Goal: Navigation & Orientation: Understand site structure

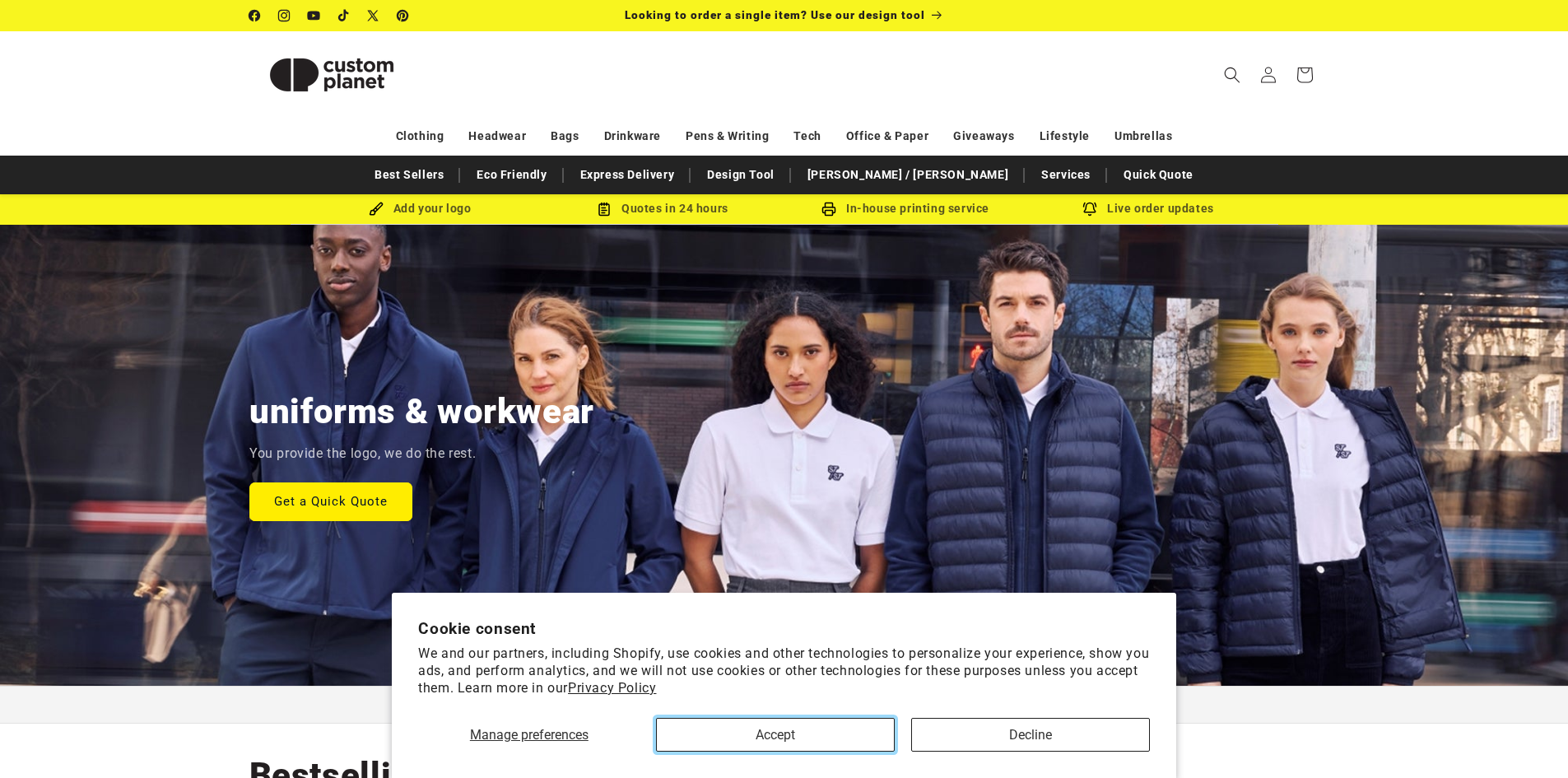
click at [799, 747] on button "Accept" at bounding box center [775, 734] width 239 height 34
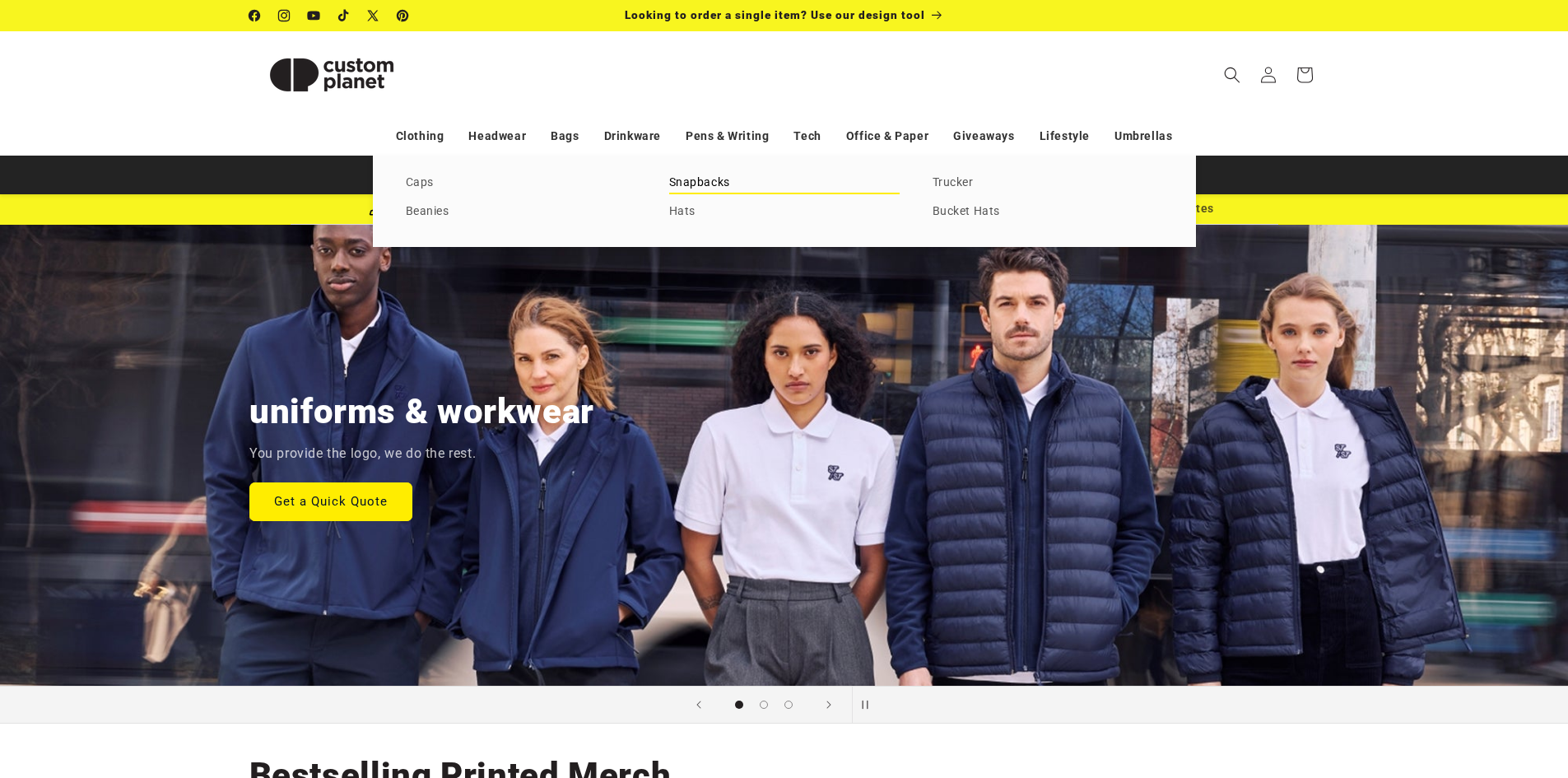
click at [716, 186] on link "Snapbacks" at bounding box center [784, 183] width 230 height 22
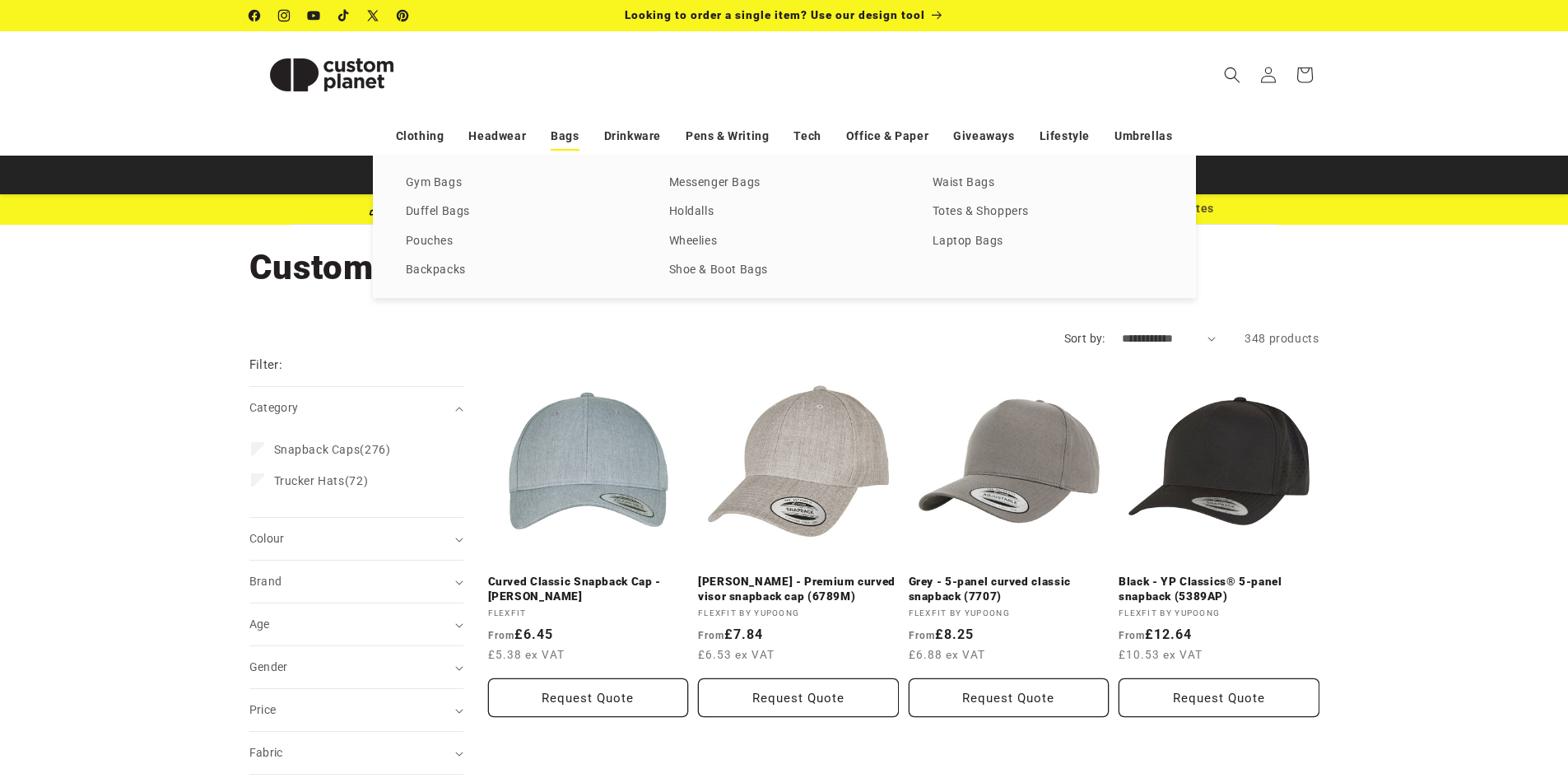
click at [567, 124] on link "Bags" at bounding box center [565, 136] width 28 height 29
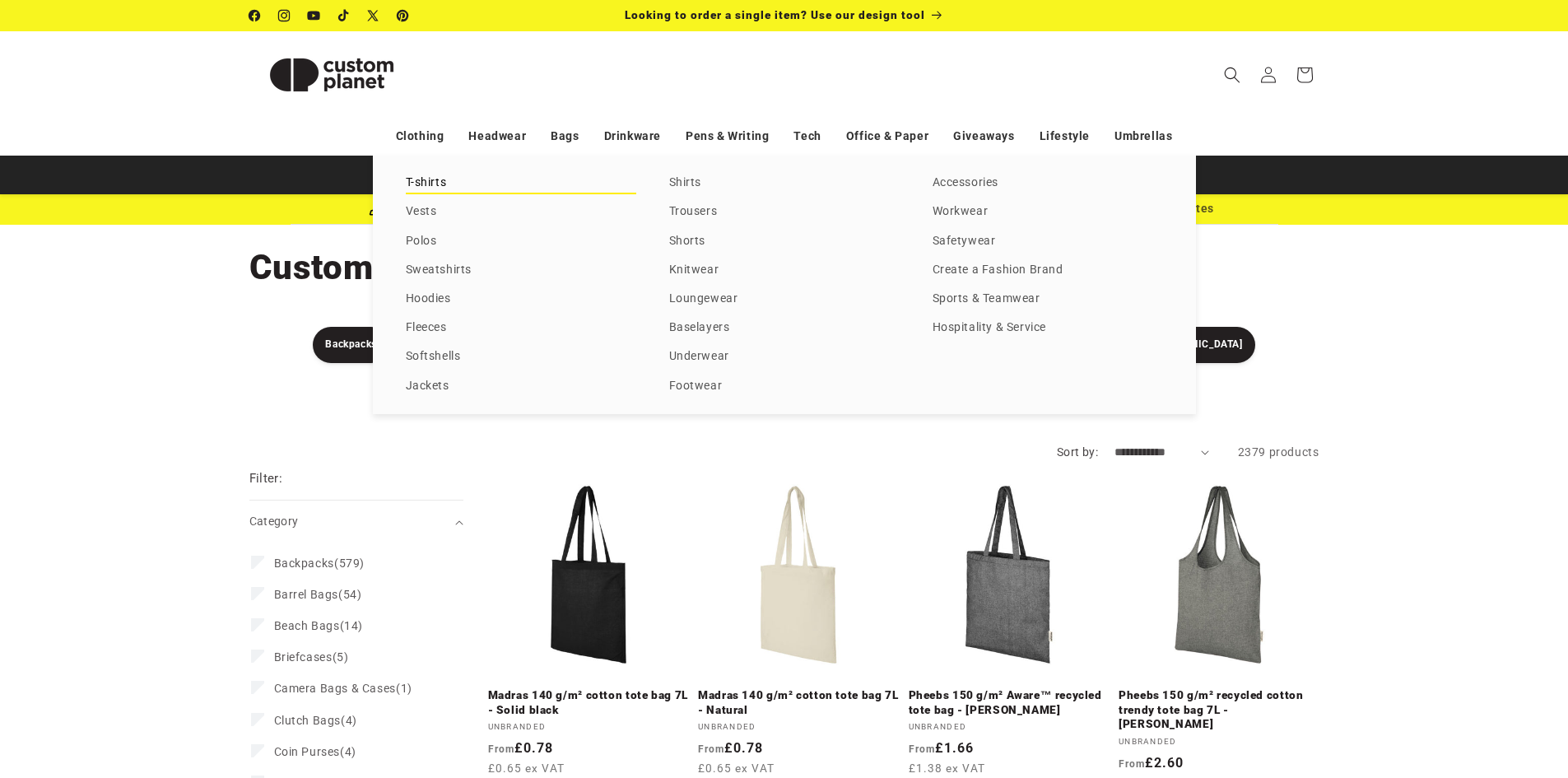
click at [422, 186] on link "T-shirts" at bounding box center [521, 183] width 230 height 22
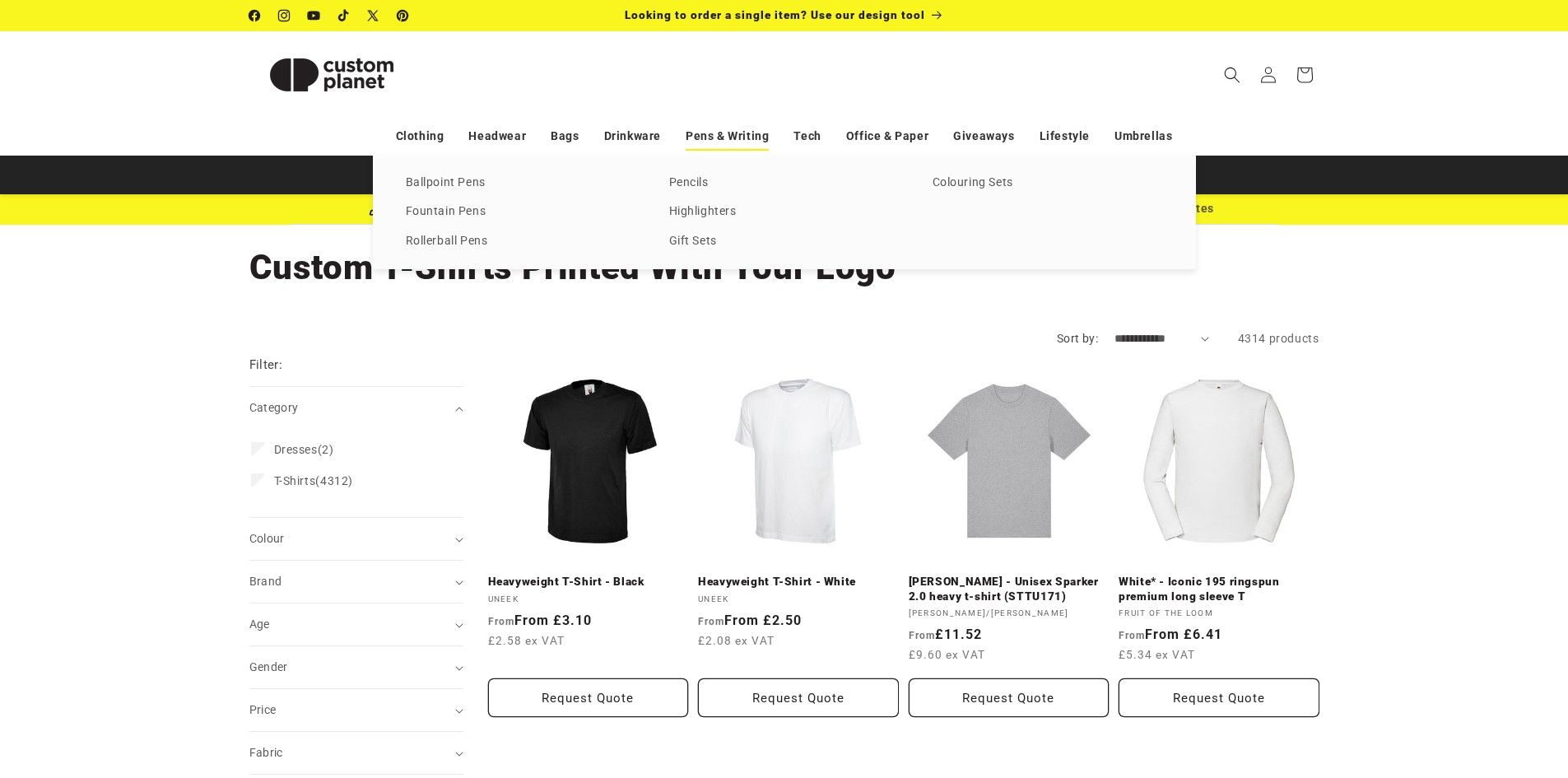
click at [723, 132] on link "Pens & Writing" at bounding box center [727, 136] width 83 height 29
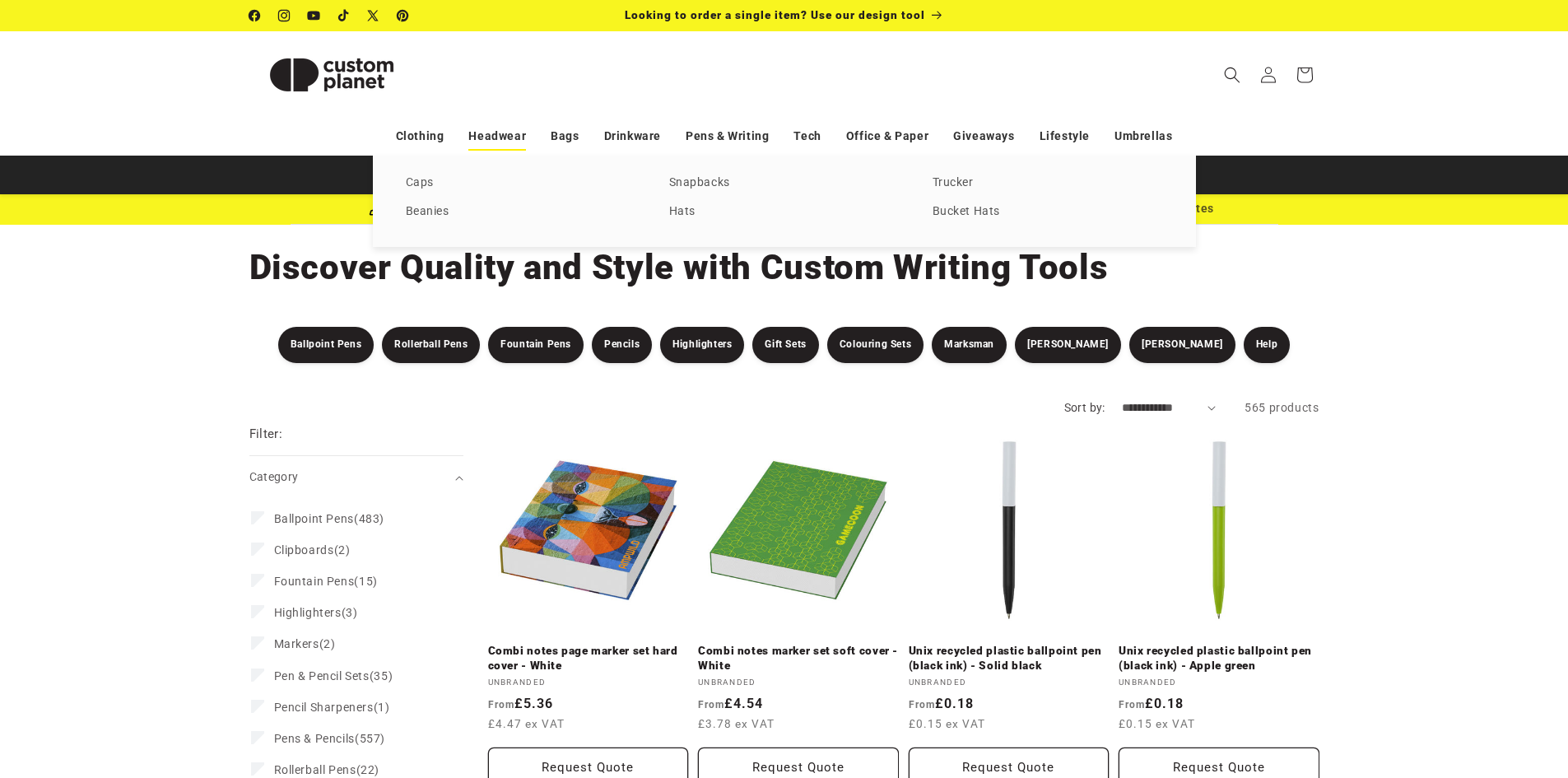
click at [503, 131] on link "Headwear" at bounding box center [497, 136] width 58 height 29
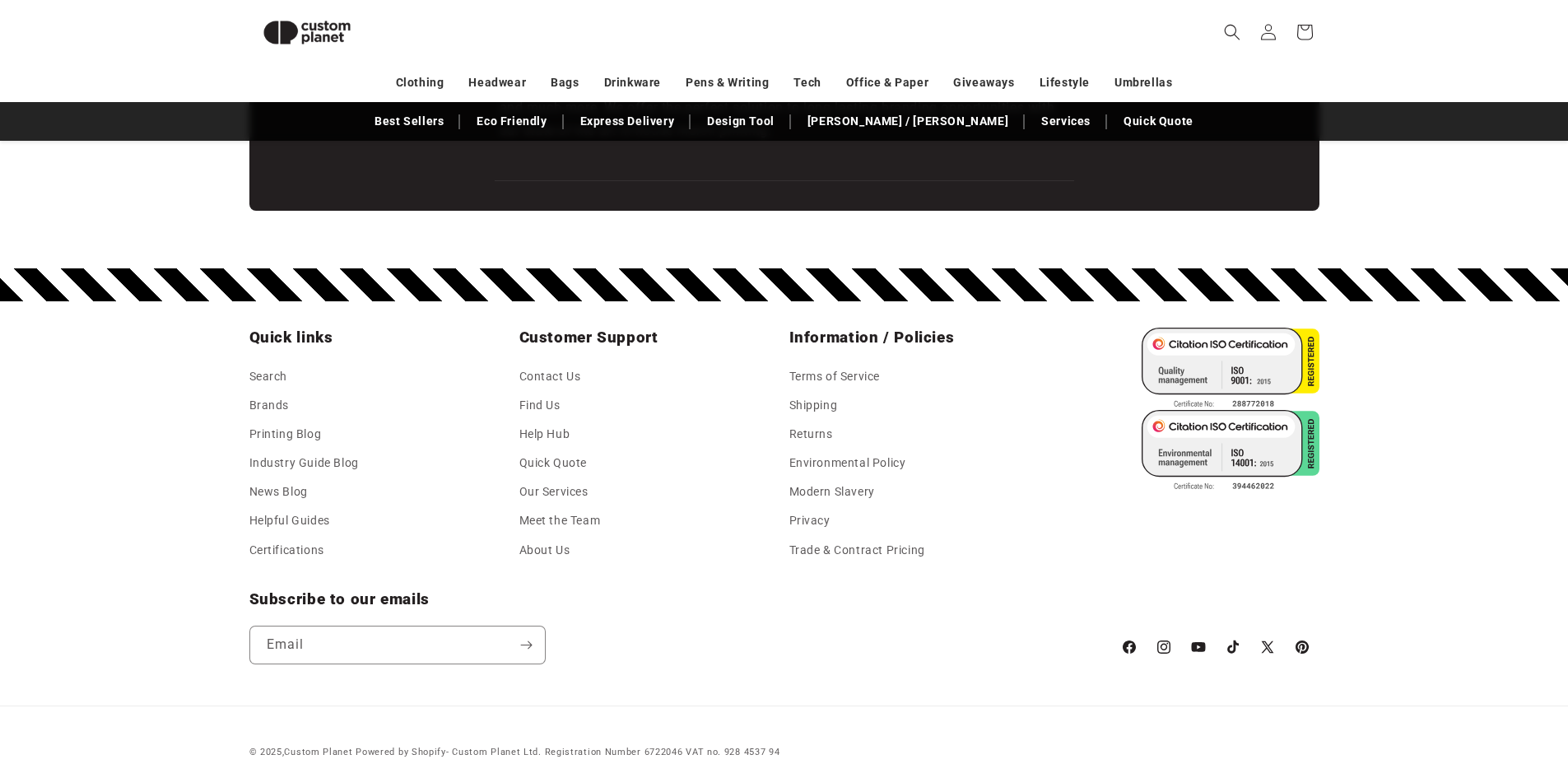
scroll to position [2859, 0]
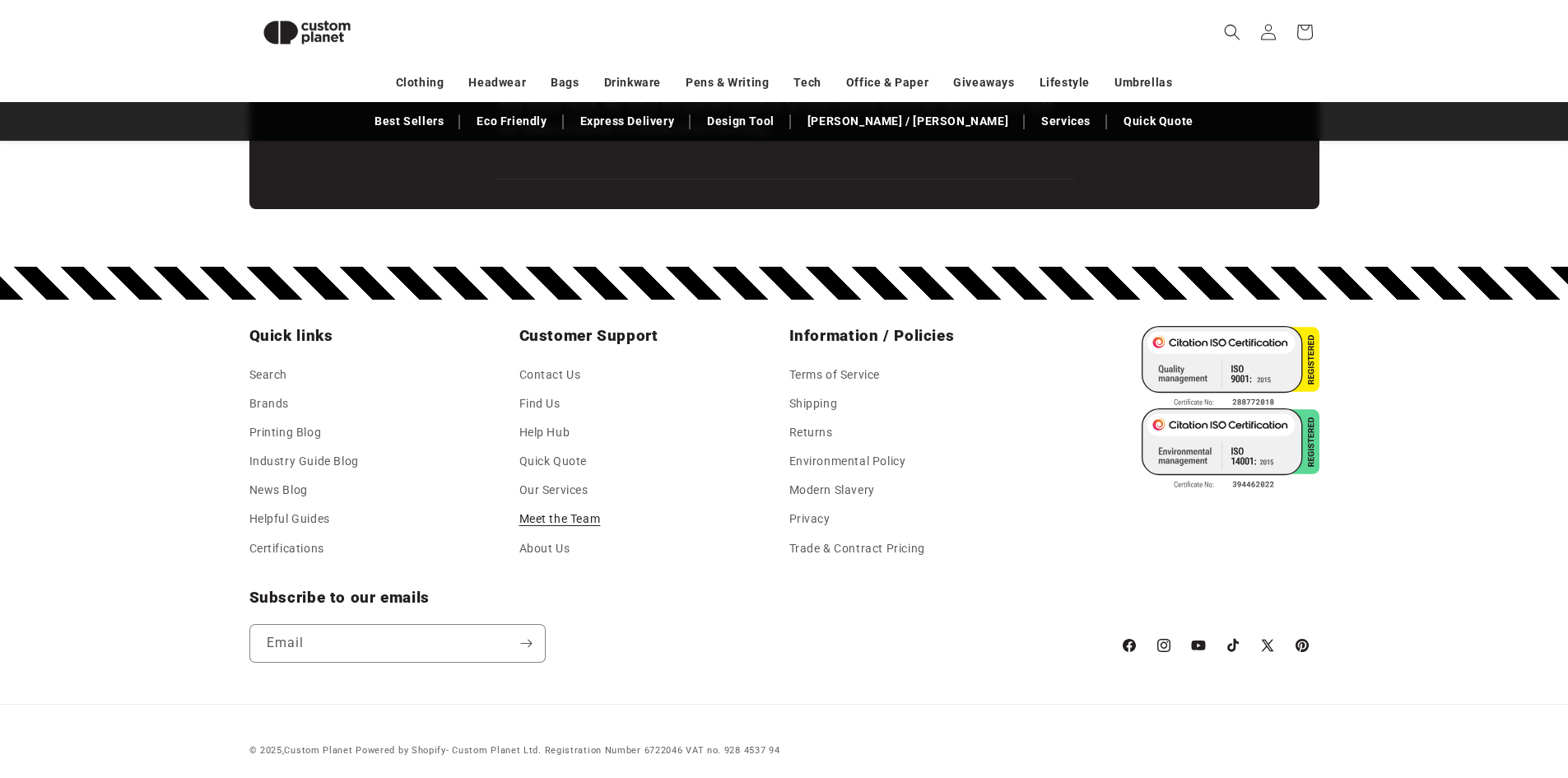
click at [548, 512] on link "Meet the Team" at bounding box center [560, 519] width 81 height 29
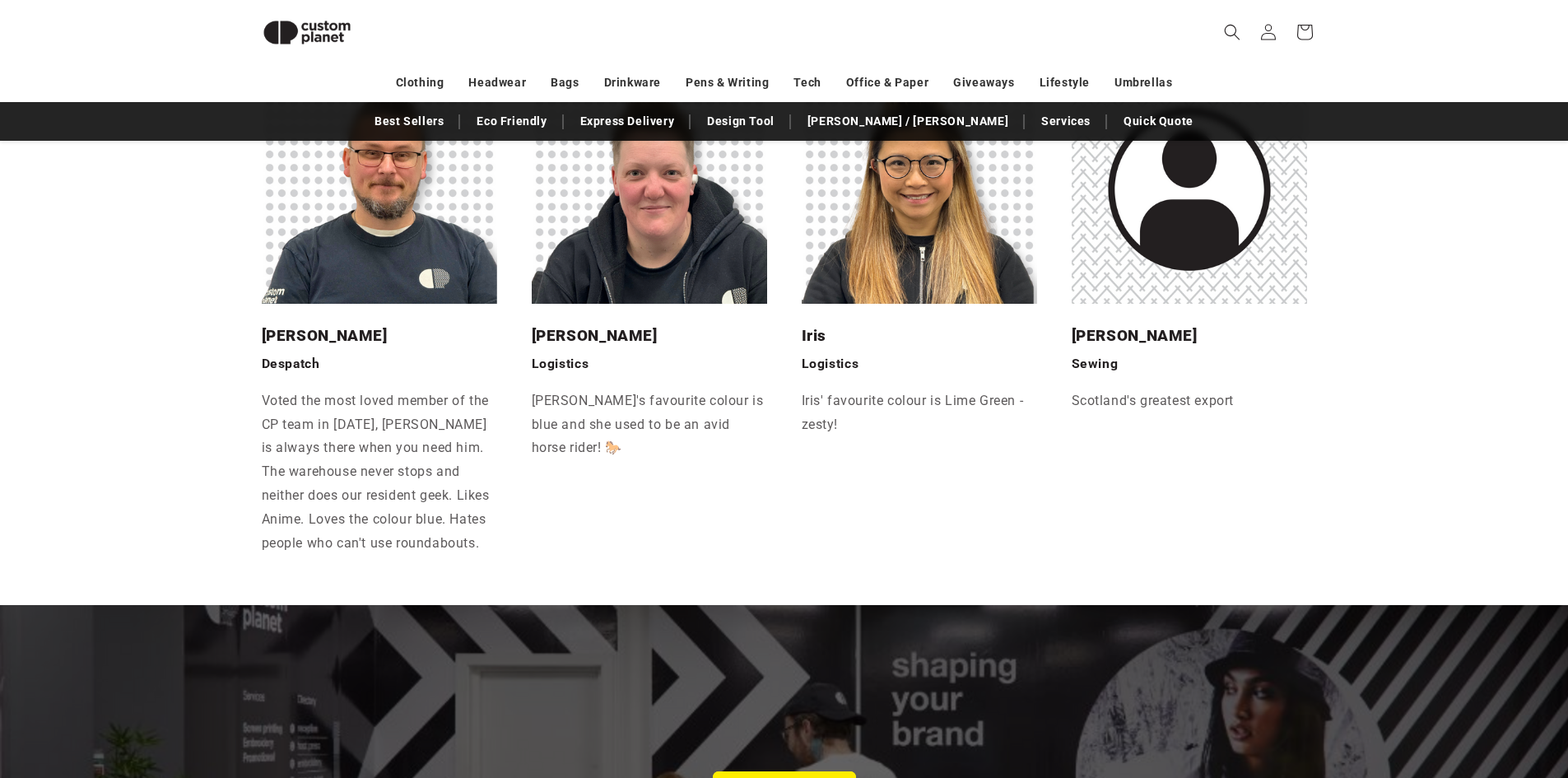
scroll to position [4738, 0]
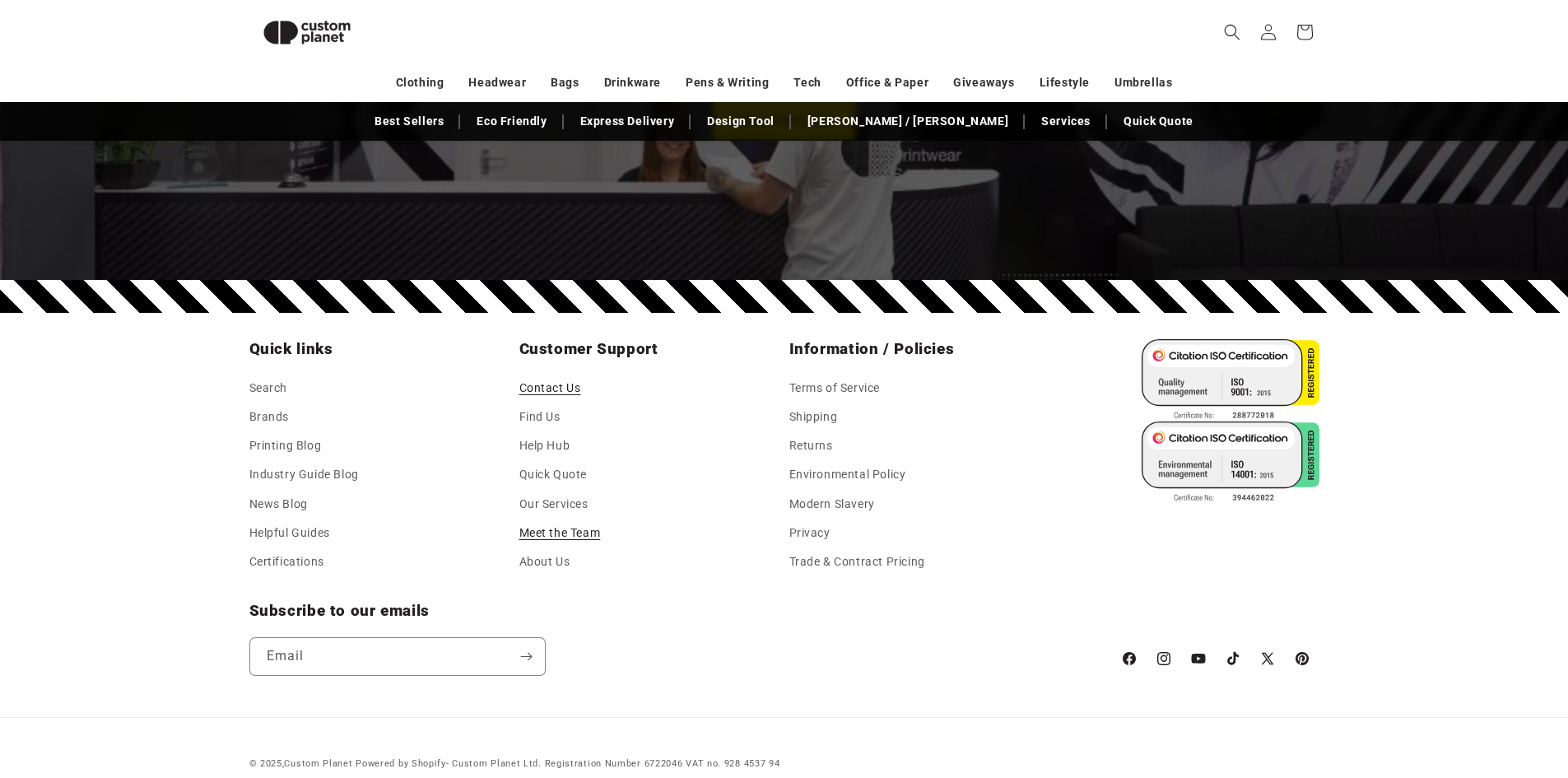
click at [552, 378] on link "Contact Us" at bounding box center [550, 390] width 62 height 25
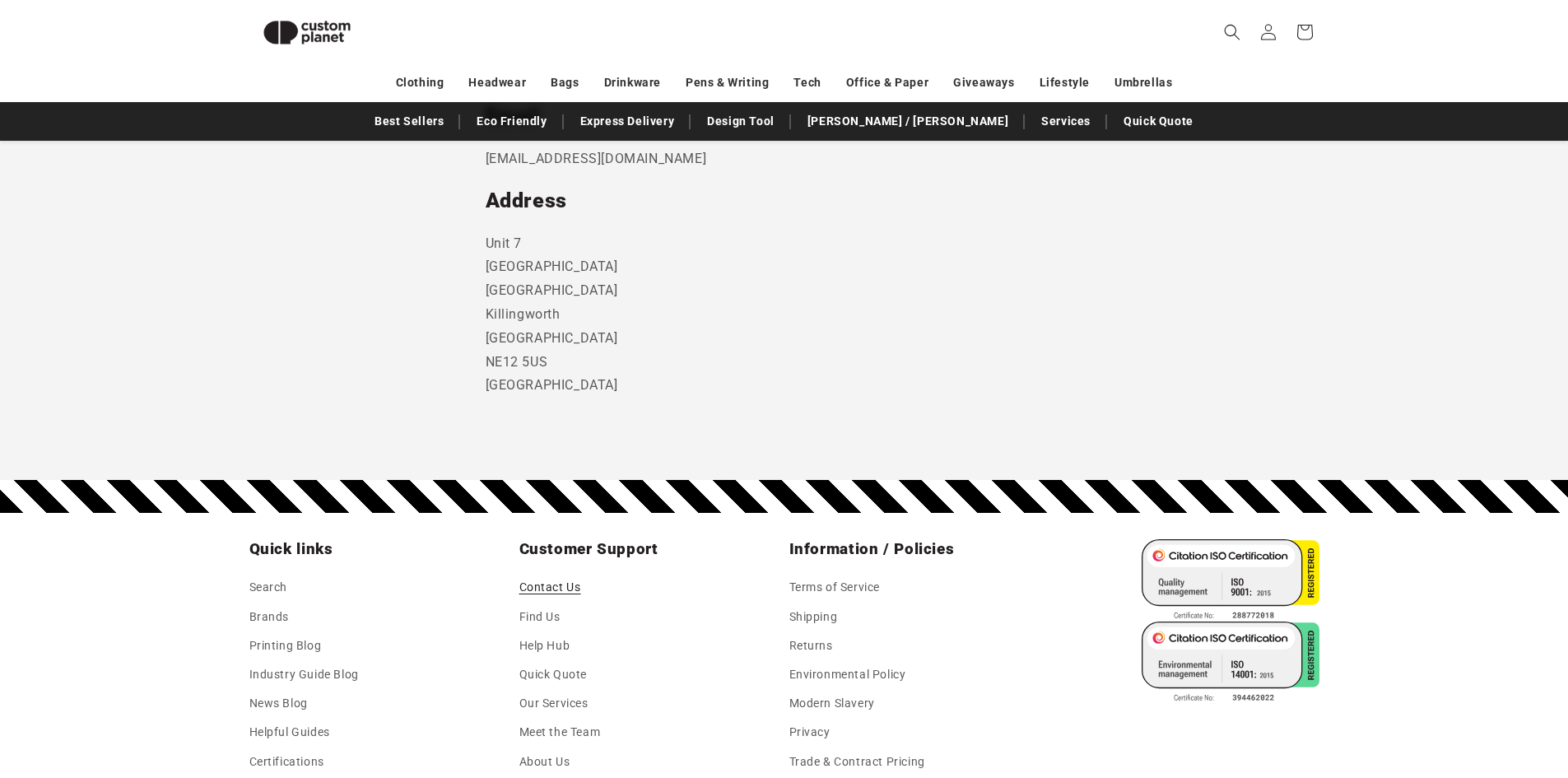
scroll to position [966, 0]
